Goal: Task Accomplishment & Management: Use online tool/utility

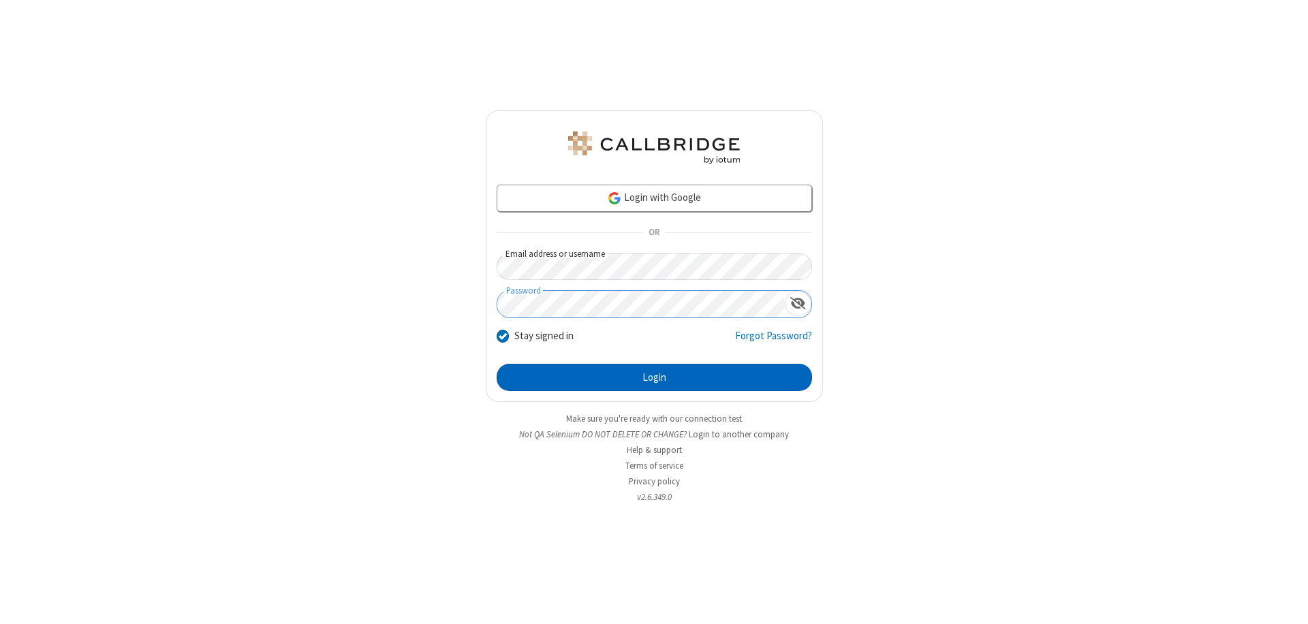
click at [654, 377] on button "Login" at bounding box center [654, 377] width 315 height 27
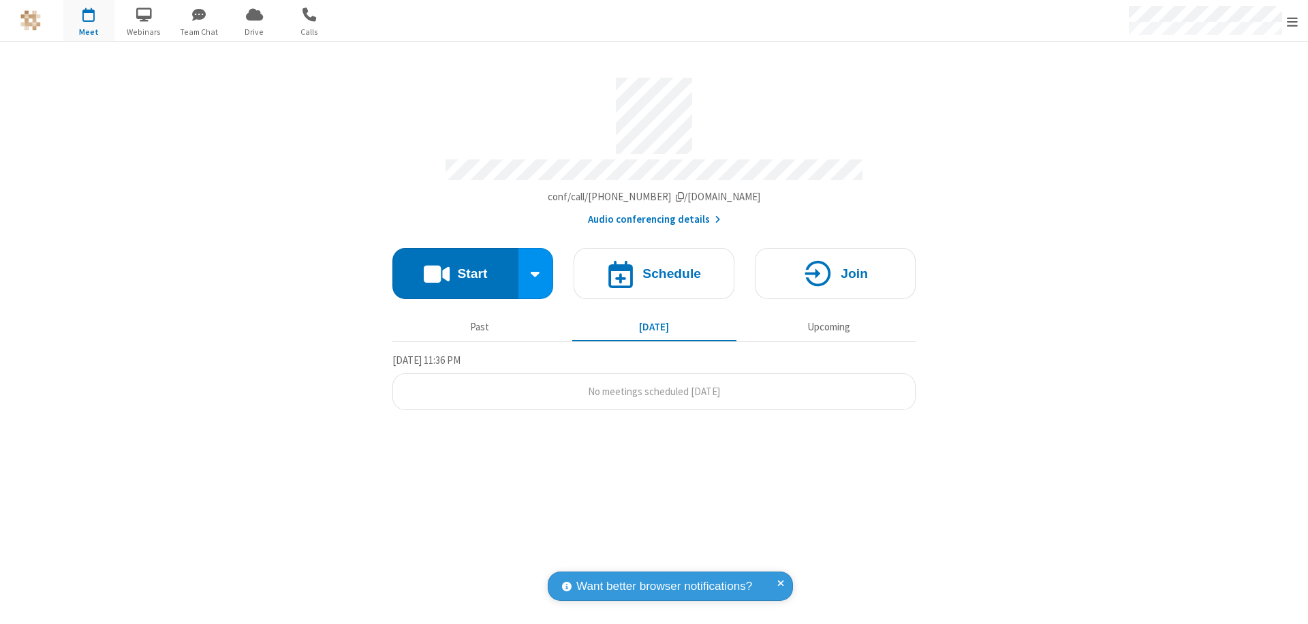
click at [1292, 21] on span "Open menu" at bounding box center [1292, 22] width 11 height 14
click at [254, 31] on span "Drive" at bounding box center [254, 32] width 51 height 12
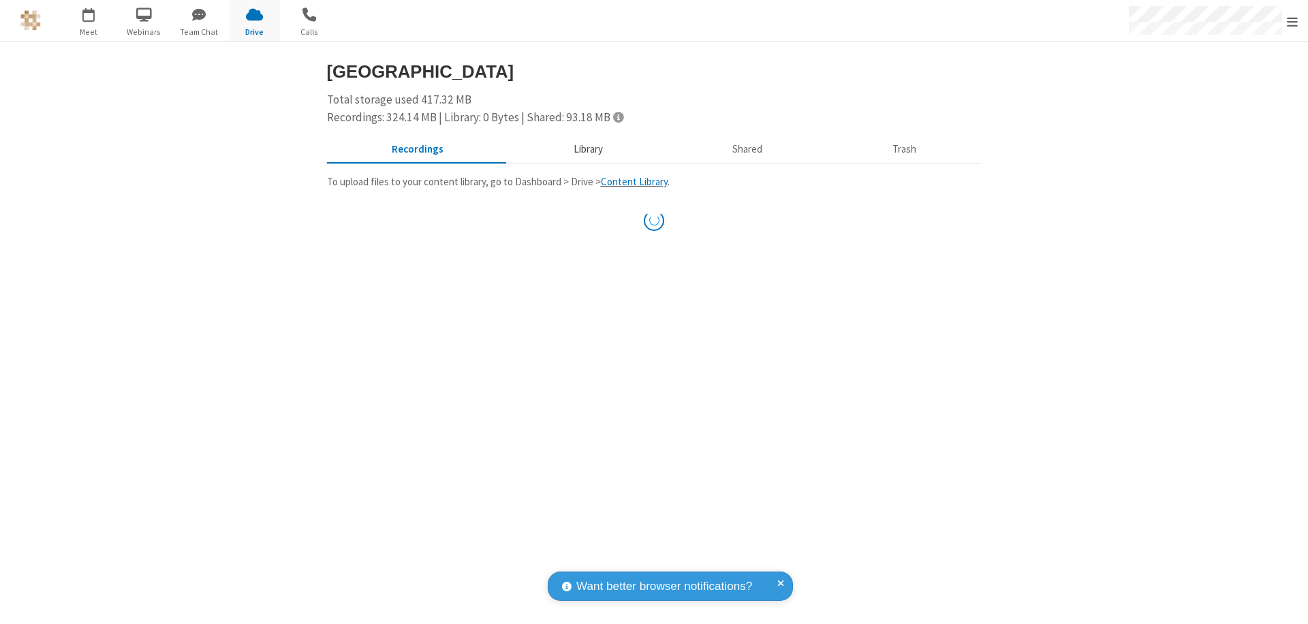
click at [581, 149] on button "Library" at bounding box center [587, 150] width 159 height 26
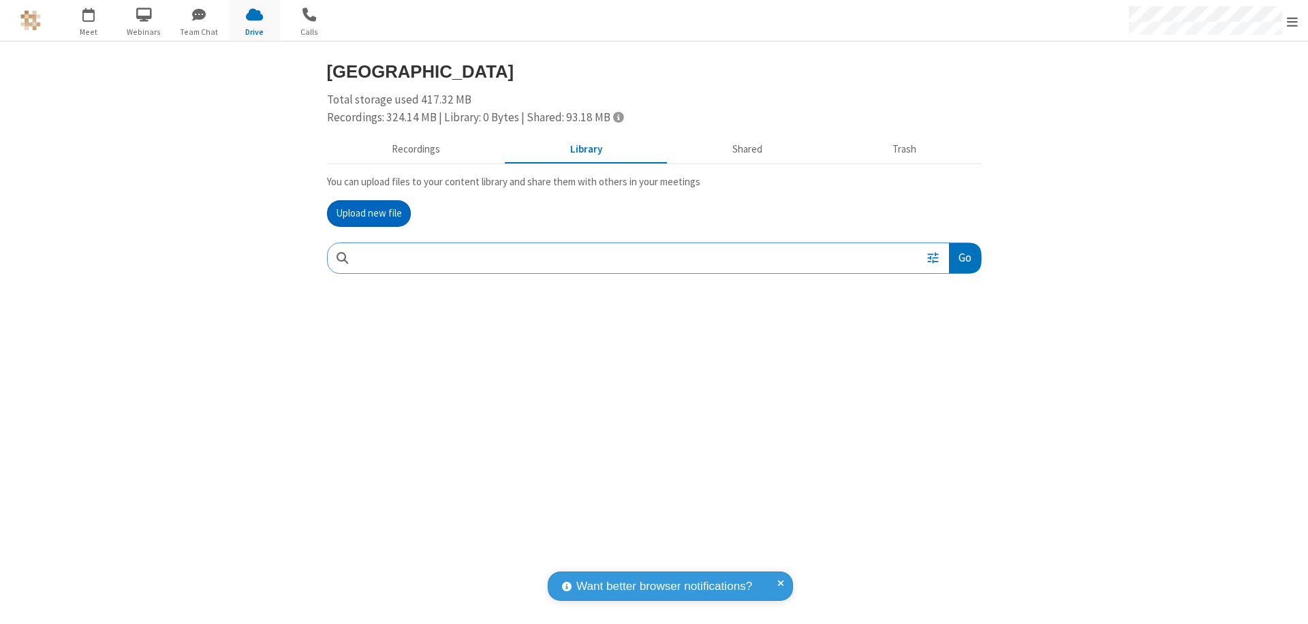
click at [369, 213] on button "Upload new file" at bounding box center [369, 213] width 84 height 27
